Goal: Navigation & Orientation: Find specific page/section

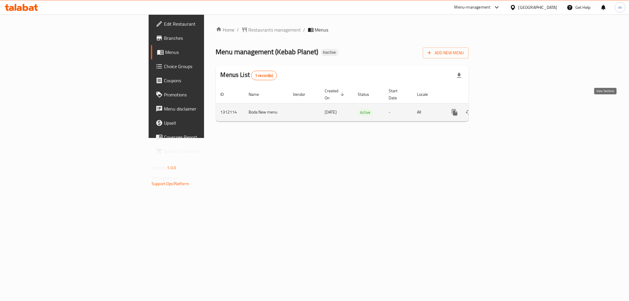
click at [500, 109] on icon "enhanced table" at bounding box center [496, 112] width 7 height 7
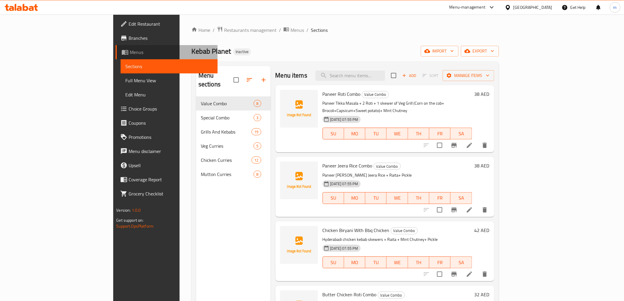
click at [130, 52] on span "Menus" at bounding box center [171, 52] width 83 height 7
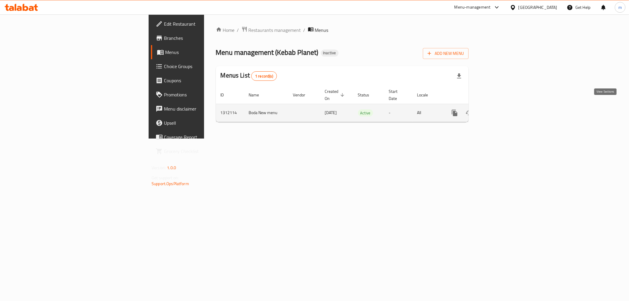
click at [504, 110] on link "enhanced table" at bounding box center [497, 113] width 14 height 14
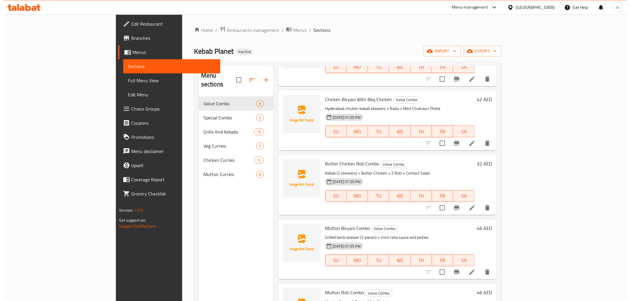
scroll to position [228, 0]
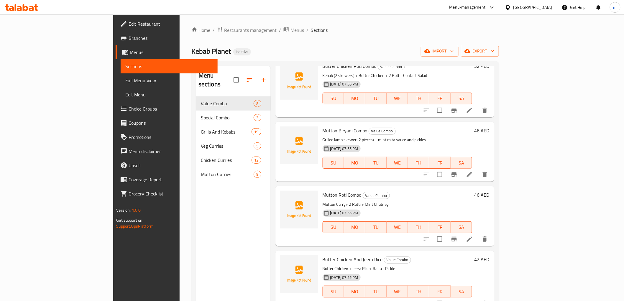
click at [116, 45] on link "Menus" at bounding box center [167, 52] width 102 height 14
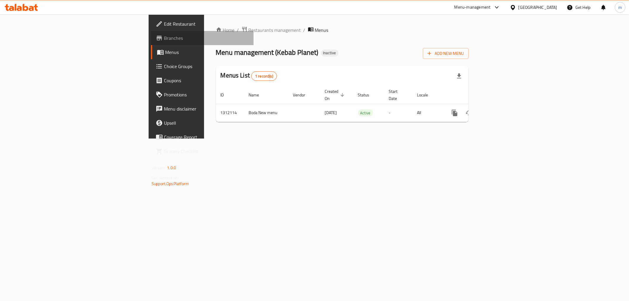
click at [164, 36] on span "Branches" at bounding box center [206, 37] width 85 height 7
click at [22, 8] on icon at bounding box center [21, 7] width 33 height 7
